Goal: Task Accomplishment & Management: Manage account settings

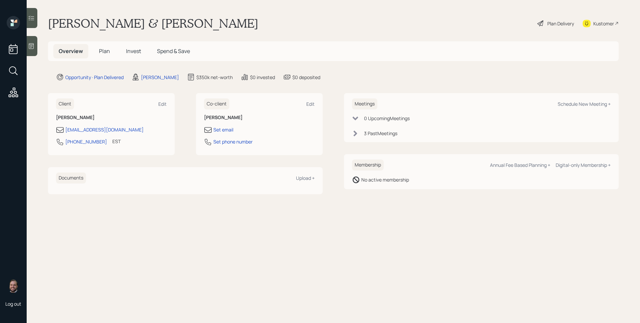
click at [105, 51] on span "Plan" at bounding box center [104, 50] width 11 height 7
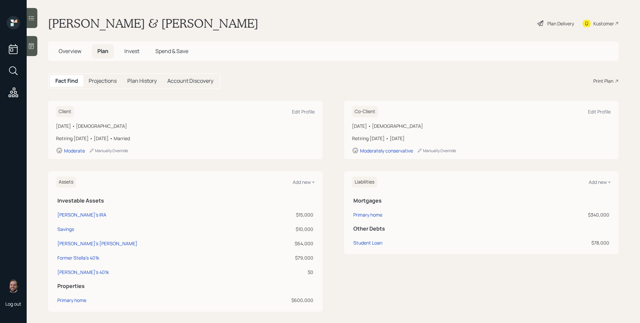
click at [65, 48] on span "Overview" at bounding box center [70, 50] width 23 height 7
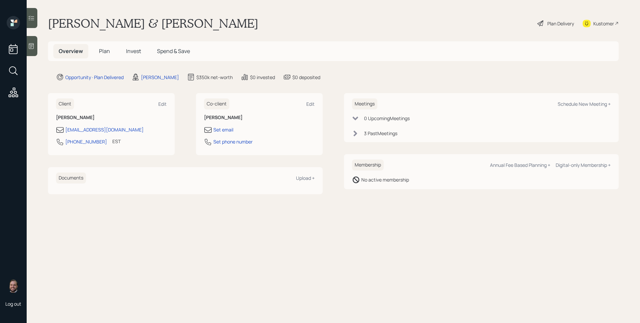
click at [349, 133] on div "Meetings Schedule New Meeting + 0 Upcoming Meeting s 3 Past Meeting s" at bounding box center [481, 117] width 275 height 49
click at [353, 134] on icon at bounding box center [355, 133] width 7 height 7
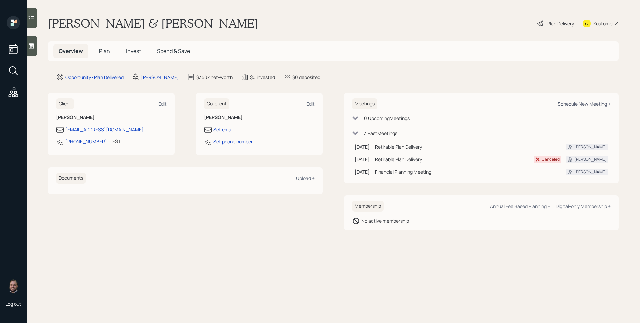
click at [590, 102] on div "Schedule New Meeting +" at bounding box center [584, 104] width 53 height 6
select select "d946c976-65aa-4529-ac9d-02c4f1114fc0"
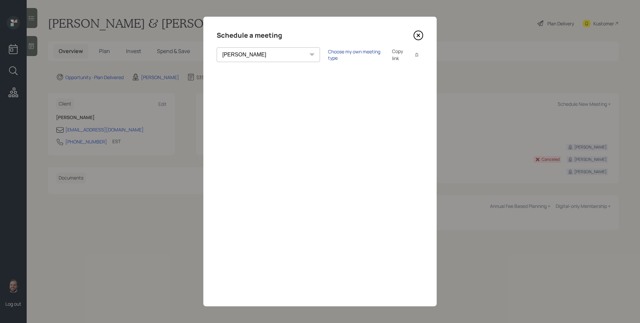
click at [328, 57] on div "Choose my own meeting type" at bounding box center [356, 54] width 56 height 13
click at [419, 37] on icon at bounding box center [418, 35] width 10 height 10
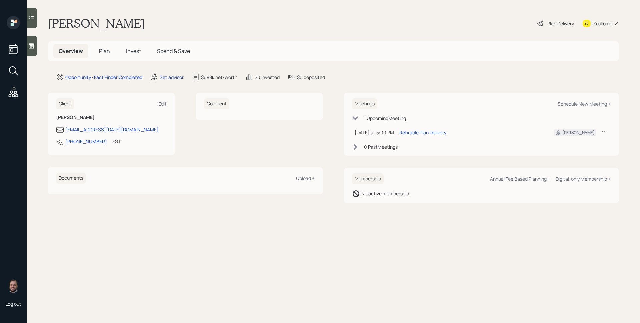
click at [180, 75] on div "Set advisor" at bounding box center [172, 77] width 24 height 7
